Goal: Information Seeking & Learning: Learn about a topic

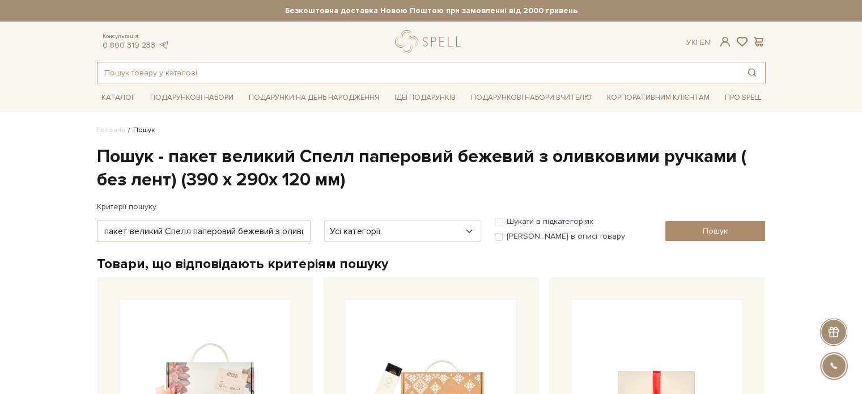
paste input "541 Пенал 6 цукерок "Побачення наосліп""
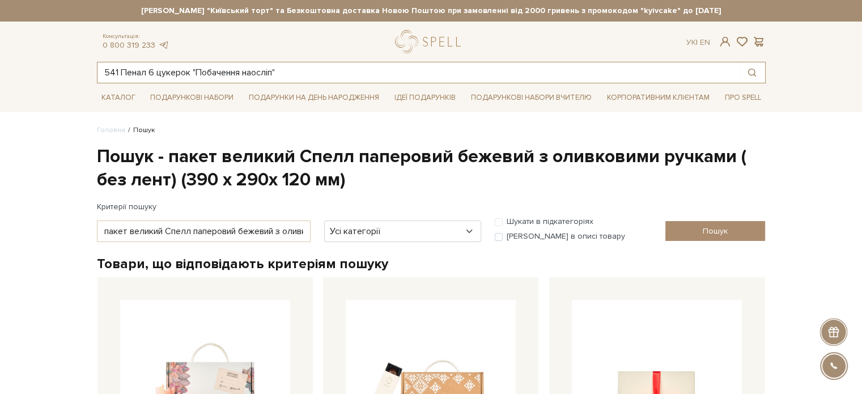
drag, startPoint x: 134, startPoint y: 71, endPoint x: 116, endPoint y: 69, distance: 18.2
click at [117, 70] on input "541 Пенал 6 цукерок "Побачення наосліп"" at bounding box center [419, 72] width 642 height 20
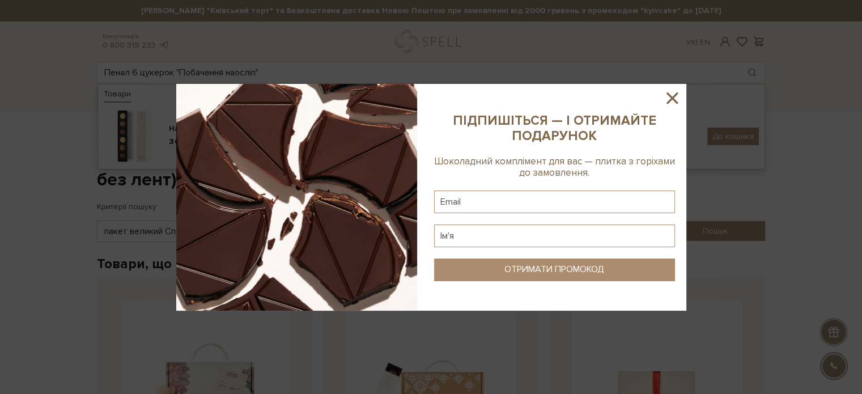
click at [671, 96] on icon at bounding box center [672, 97] width 19 height 19
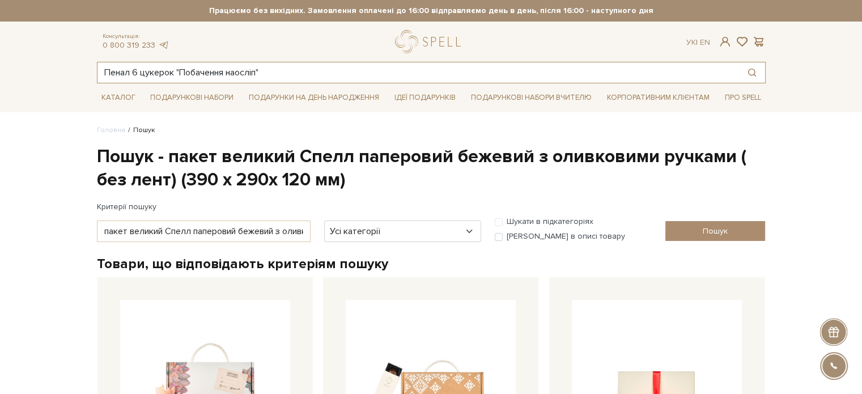
click at [122, 72] on input "Пенал 6 цукерок "Побачення наосліп"" at bounding box center [419, 72] width 642 height 20
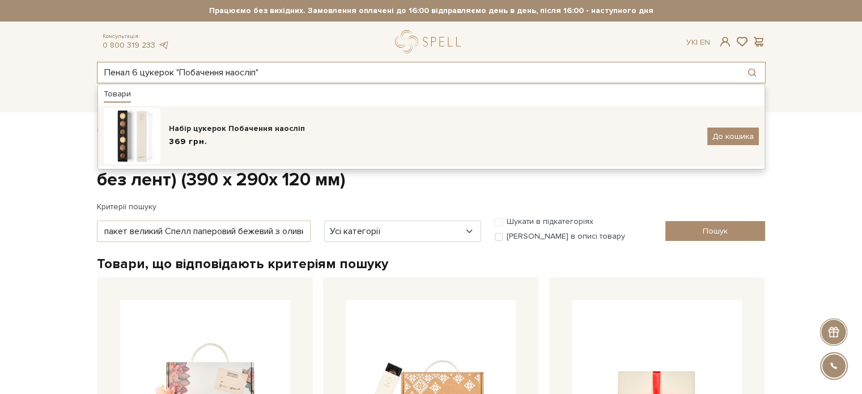
type input "Пенал 6 цукерок "Побачення наосліп""
click at [231, 131] on div "Набір цукерок Побачення наосліп" at bounding box center [434, 128] width 530 height 11
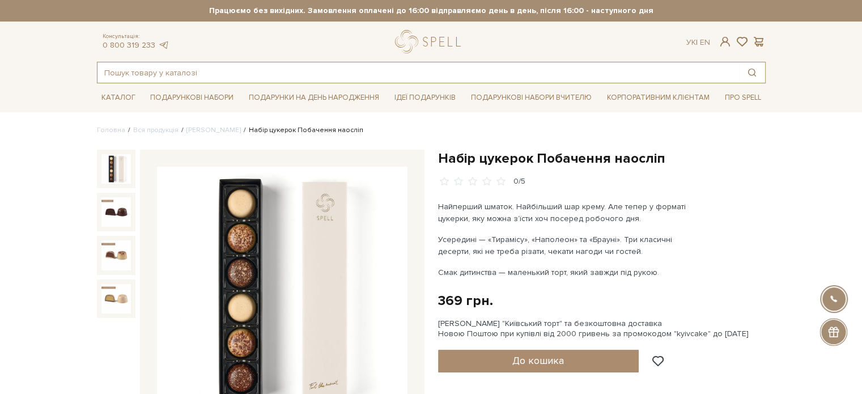
paste input "Набір "Шоколадний комплімент""
type input "Набір "Шоколадний комплімент""
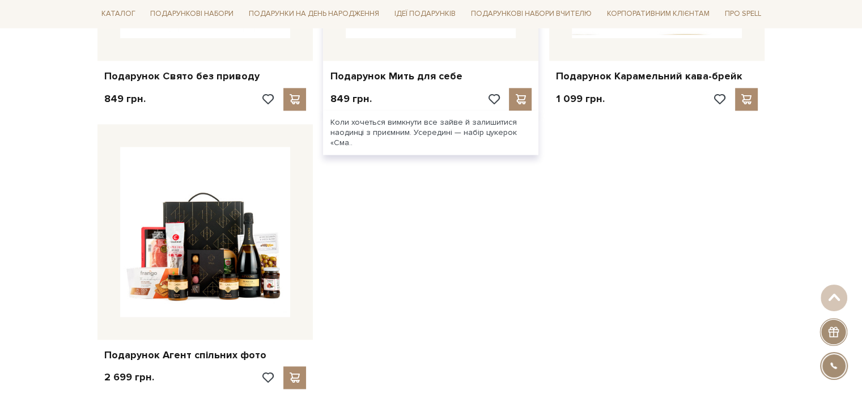
scroll to position [1644, 0]
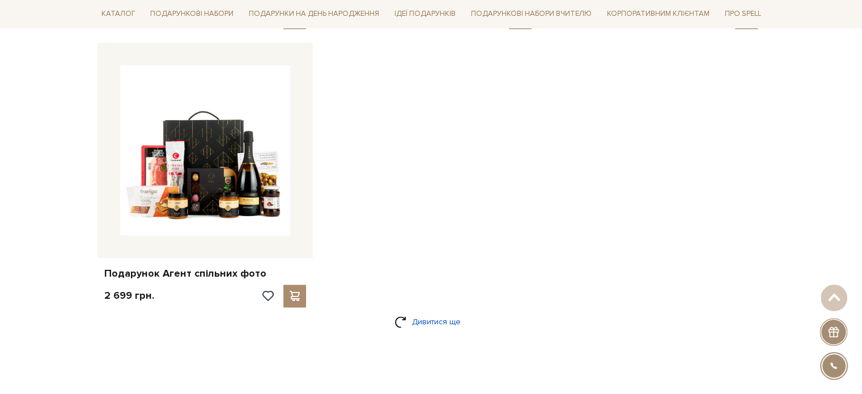
click at [420, 324] on link "Дивитися ще" at bounding box center [432, 322] width 74 height 20
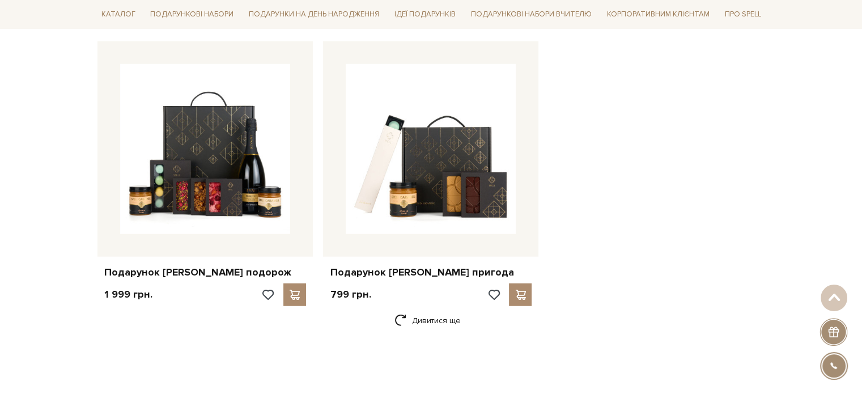
scroll to position [3289, 0]
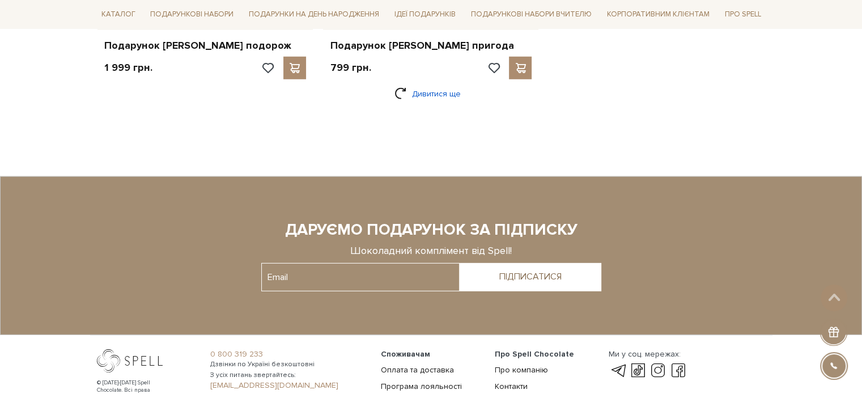
click at [440, 97] on link "Дивитися ще" at bounding box center [432, 94] width 74 height 20
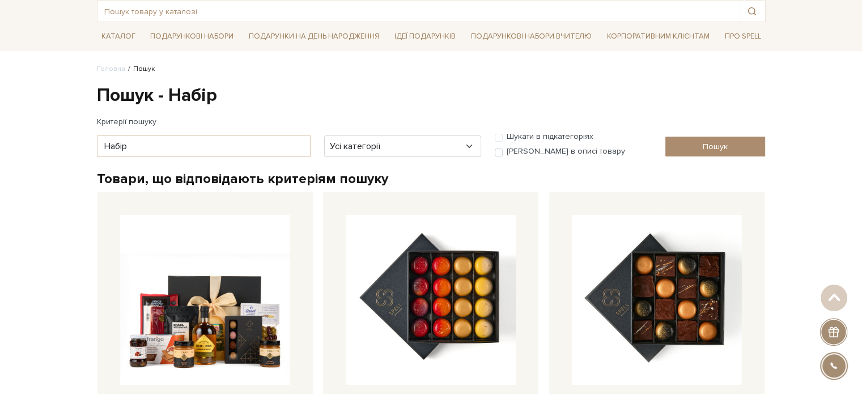
scroll to position [0, 0]
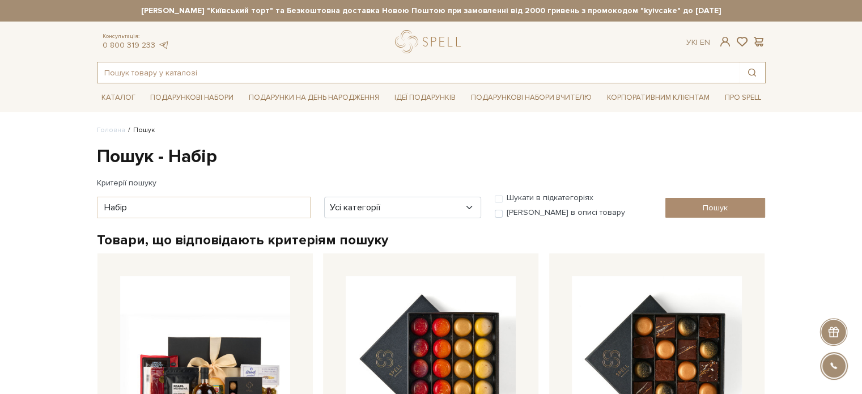
click at [138, 70] on input "text" at bounding box center [419, 72] width 642 height 20
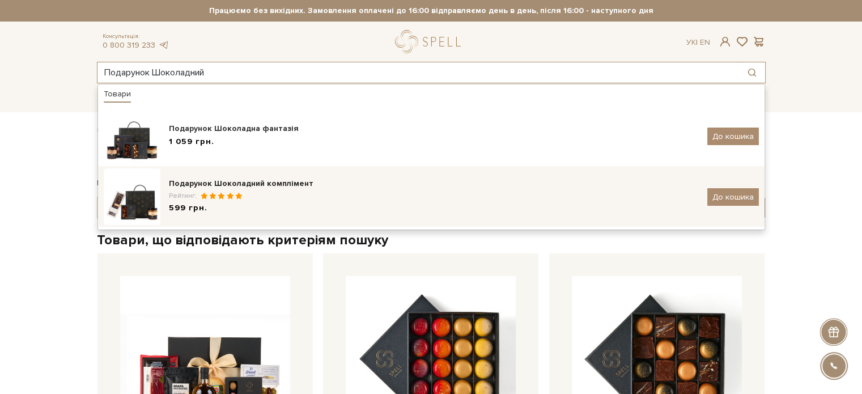
type input "Подарунок Шоколадний"
click at [264, 193] on div "Рейтинг:" at bounding box center [434, 196] width 530 height 10
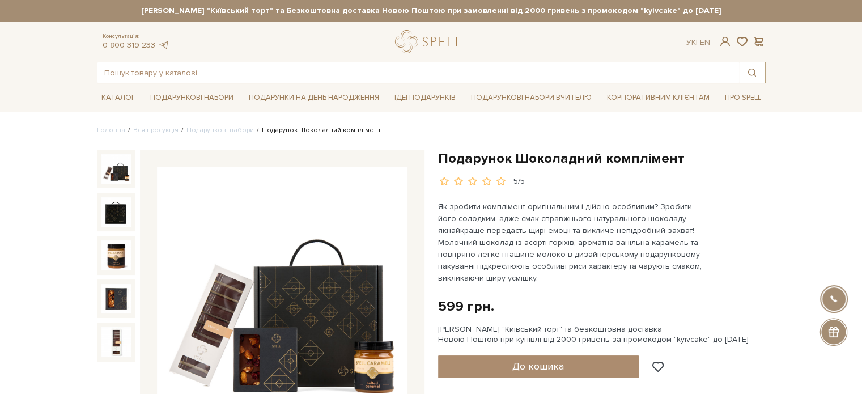
paste input "Молочний шоколад з солоною карамеллю та печивом"
type input "Молочний шоколад з солоною карамеллю та печивом"
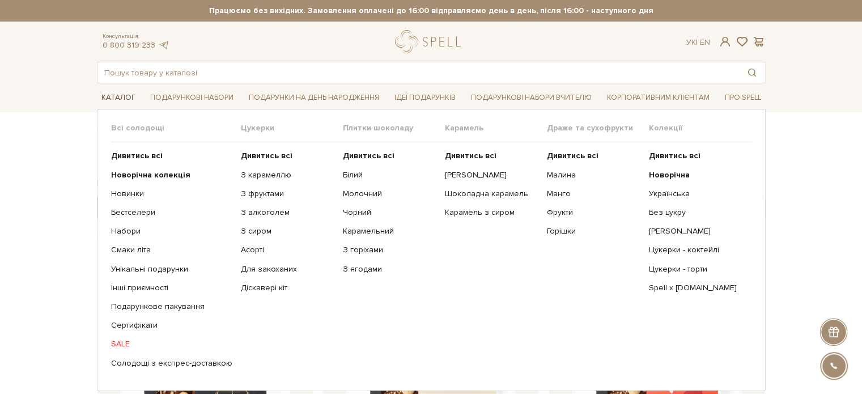
click at [119, 98] on link "Каталог" at bounding box center [118, 98] width 43 height 18
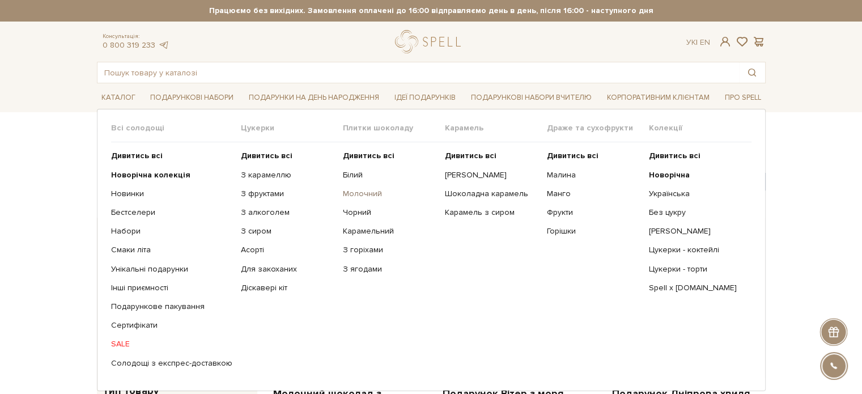
click at [365, 197] on link "Молочний" at bounding box center [390, 194] width 94 height 10
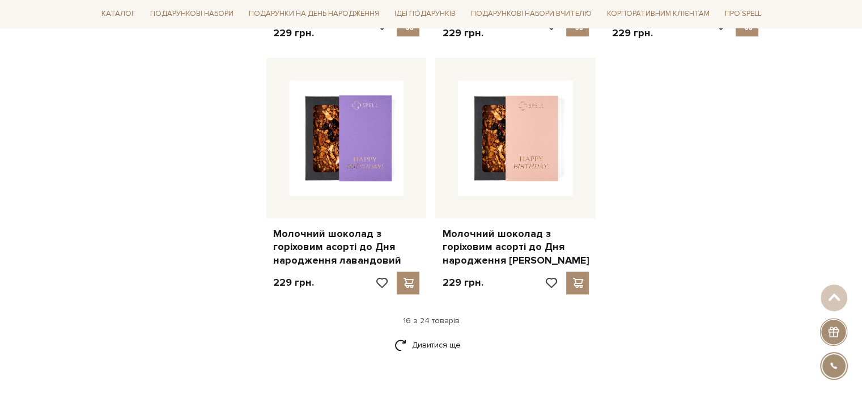
scroll to position [1531, 0]
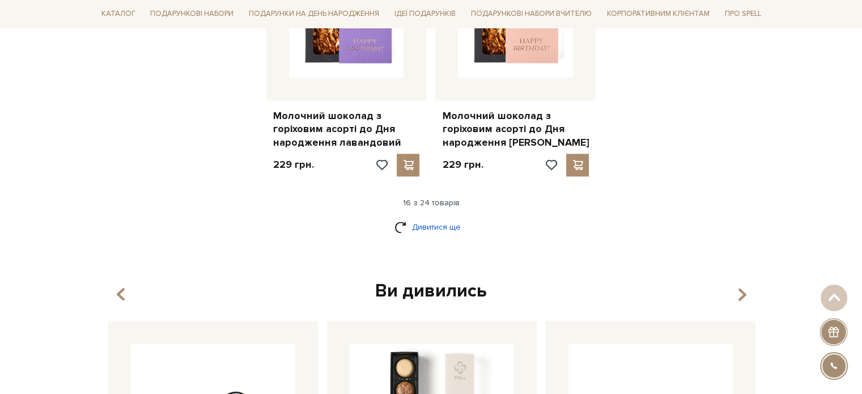
click at [441, 218] on link "Дивитися ще" at bounding box center [432, 227] width 74 height 20
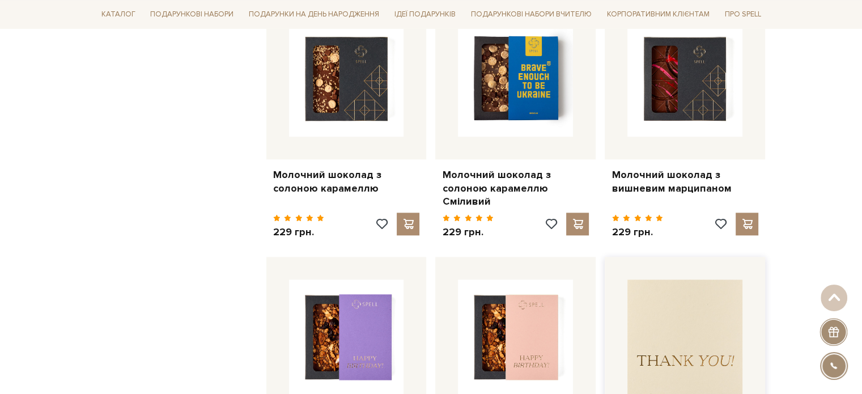
scroll to position [1304, 0]
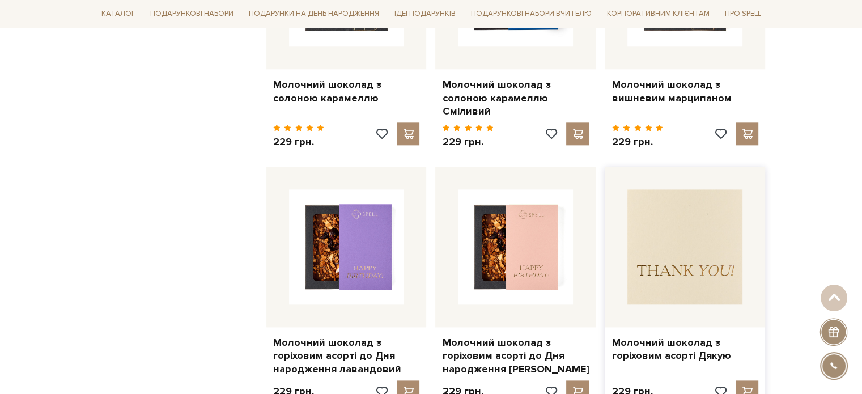
click at [680, 244] on img at bounding box center [685, 246] width 115 height 115
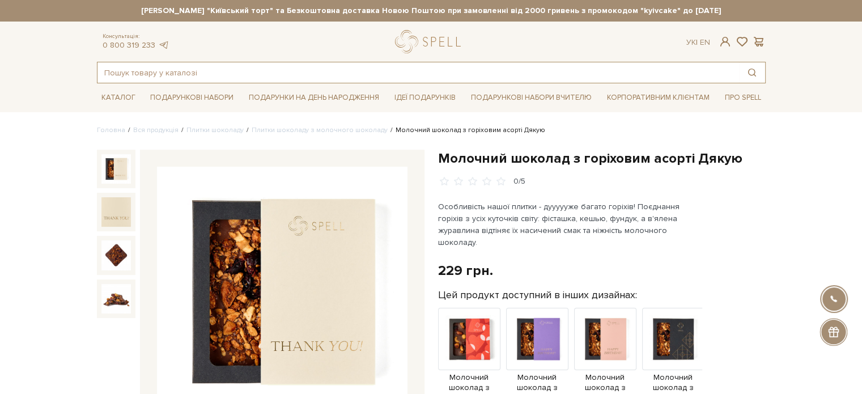
paste input "Молочний шоколад з солоною карамеллю"
type input "Молочний шоколад з солоною карамеллю"
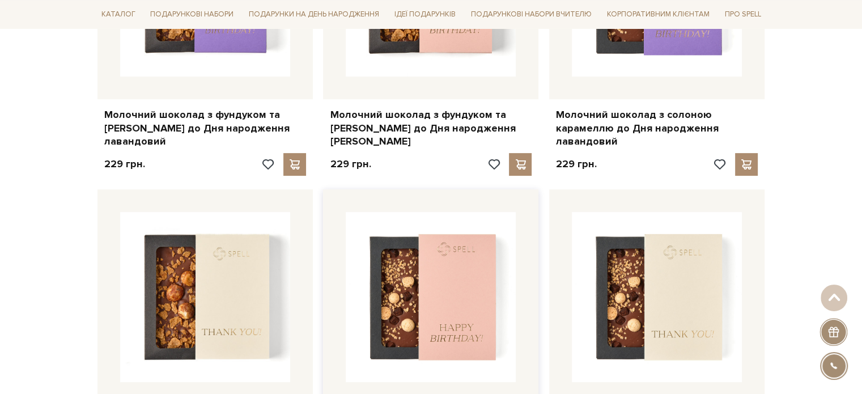
scroll to position [397, 0]
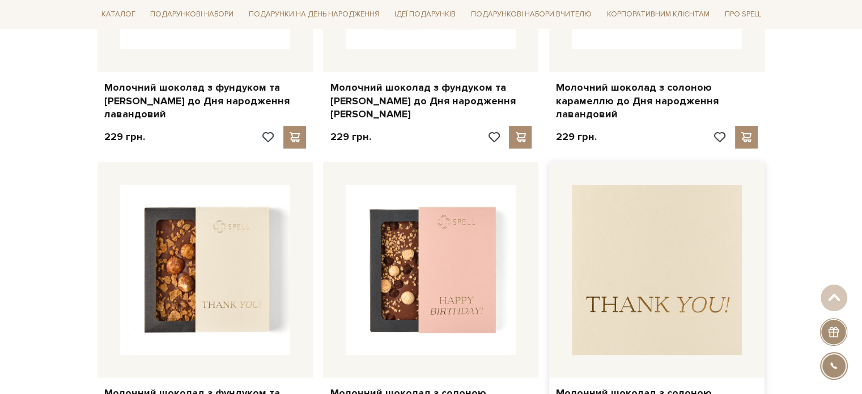
click at [619, 217] on img at bounding box center [657, 270] width 170 height 170
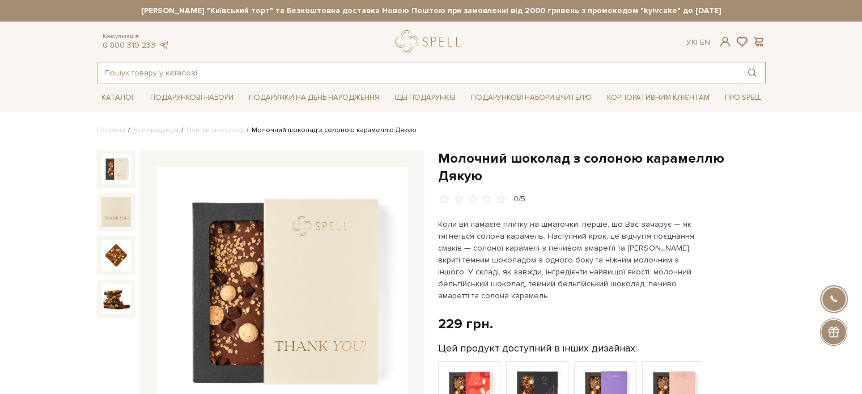
click at [130, 73] on input "text" at bounding box center [419, 72] width 642 height 20
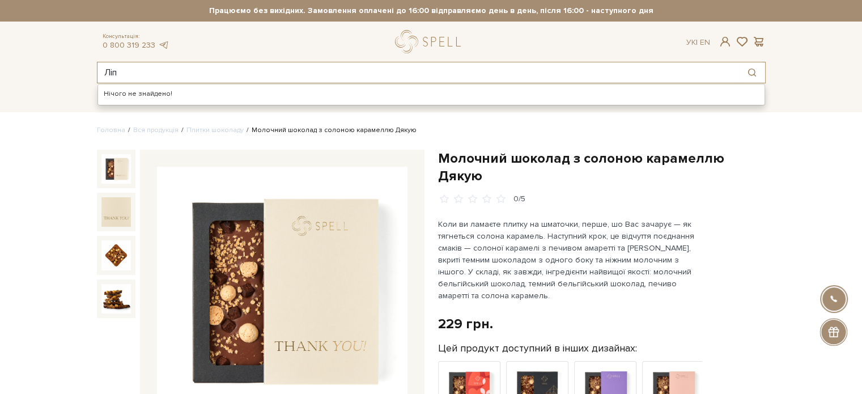
type input "Лі"
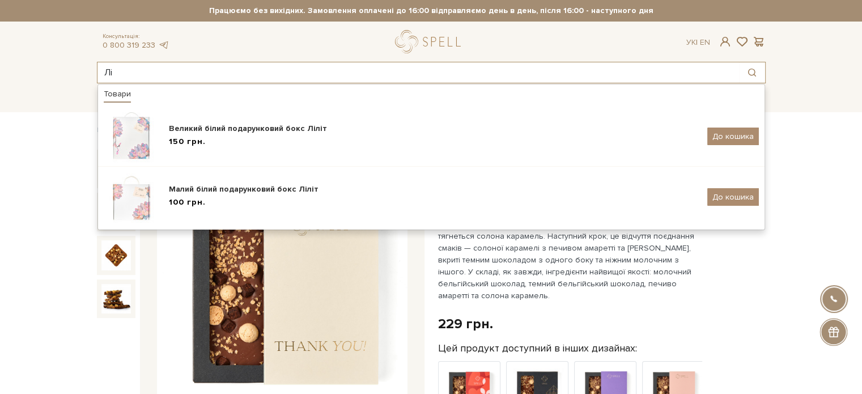
drag, startPoint x: 127, startPoint y: 73, endPoint x: 96, endPoint y: 66, distance: 32.0
click at [90, 70] on div "Лі Товари Великий білий подарунковий бокс Ліліт 150 грн. До кошика Малий білий …" at bounding box center [431, 73] width 683 height 22
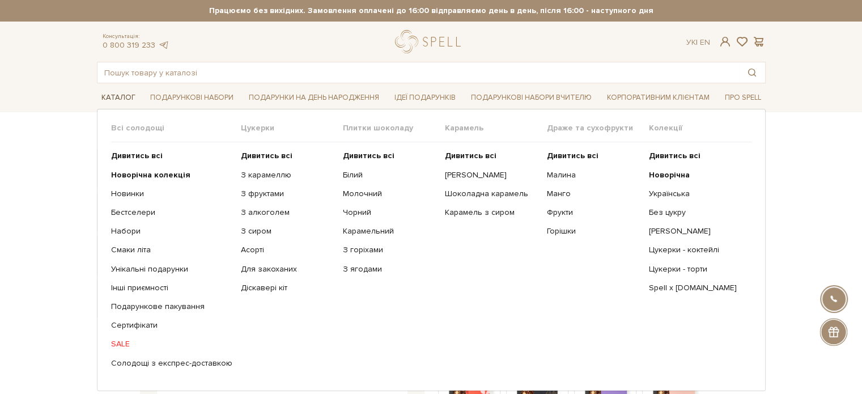
click at [124, 100] on link "Каталог" at bounding box center [118, 98] width 43 height 18
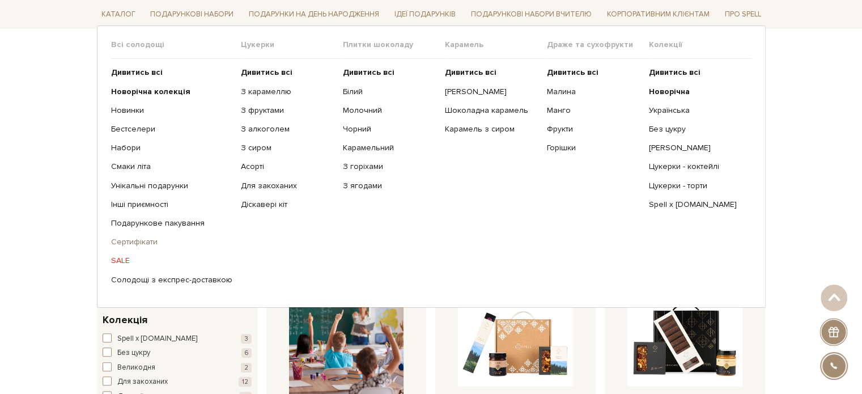
click at [123, 243] on link "Сертифікати" at bounding box center [171, 242] width 121 height 10
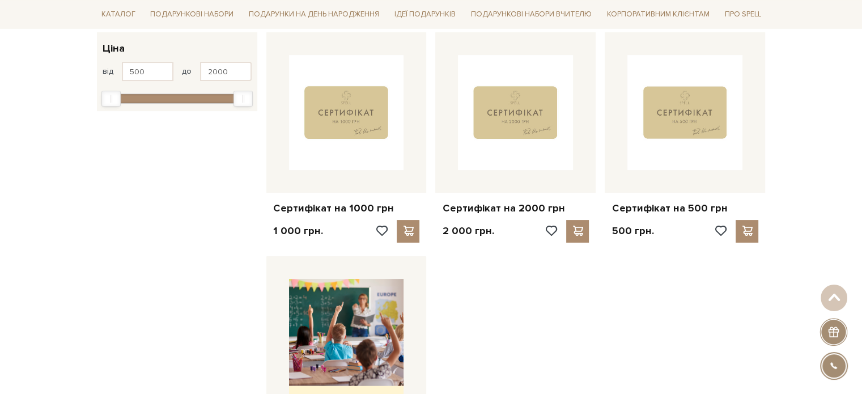
scroll to position [57, 0]
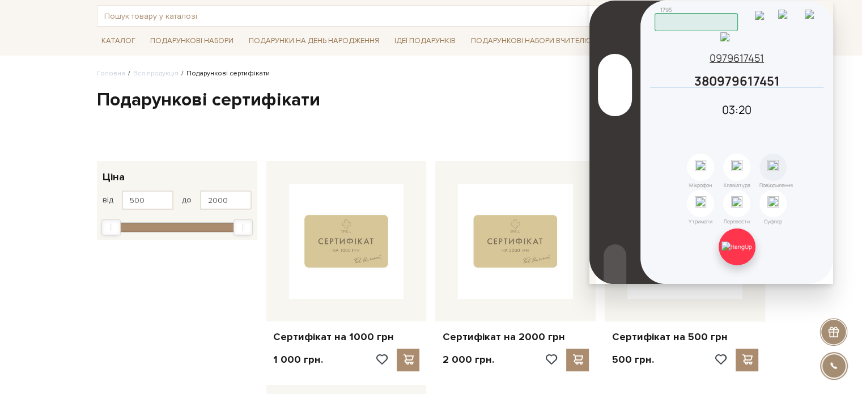
click at [743, 242] on img at bounding box center [737, 247] width 31 height 10
